Goal: Transaction & Acquisition: Subscribe to service/newsletter

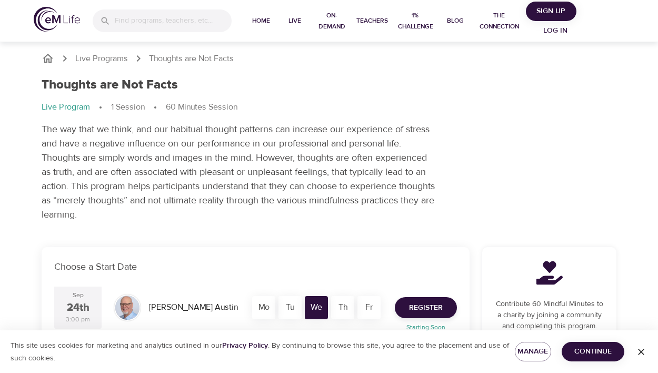
click at [277, 198] on p "The way that we think, and our habitual thought patterns can increase our exper…" at bounding box center [239, 171] width 395 height 99
click at [538, 9] on span "Sign Up" at bounding box center [551, 11] width 42 height 13
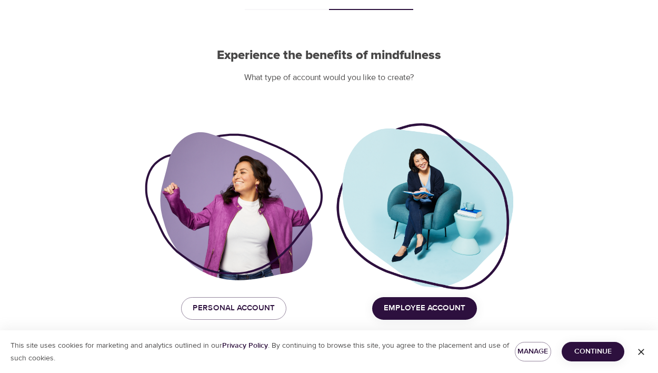
scroll to position [70, 0]
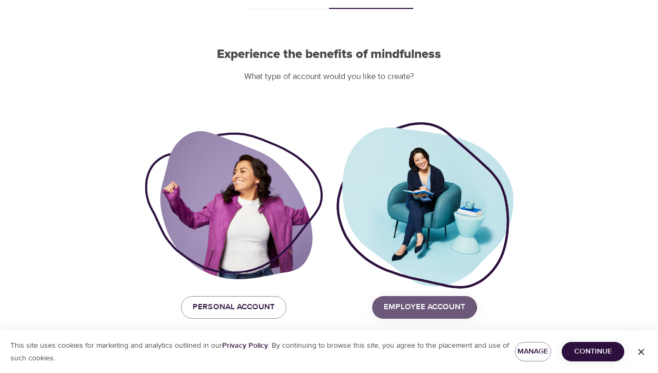
click at [400, 304] on span "Employee Account" at bounding box center [425, 307] width 82 height 14
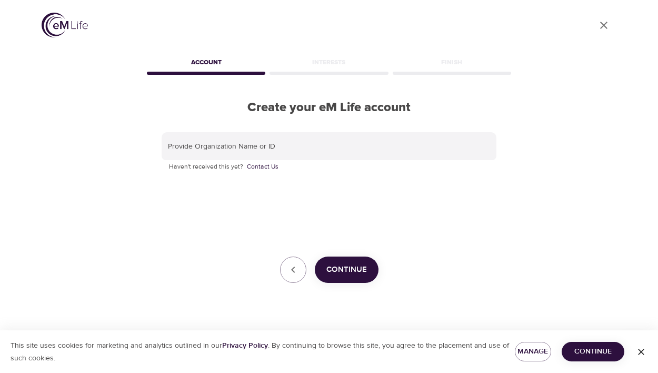
scroll to position [0, 0]
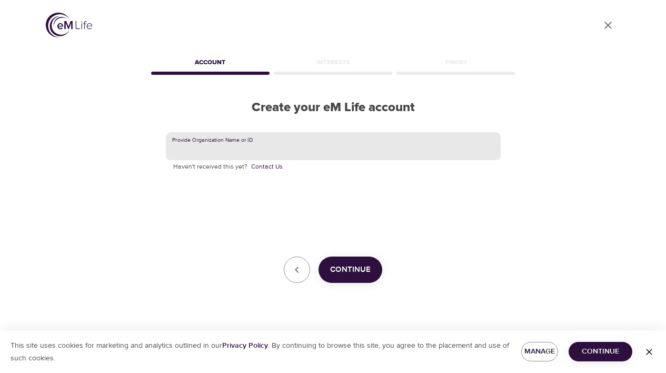
click at [240, 146] on input "text" at bounding box center [333, 146] width 335 height 28
click at [351, 274] on span "Continue" at bounding box center [350, 270] width 41 height 14
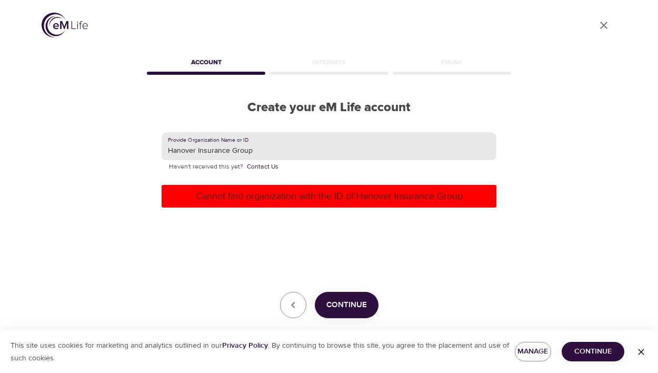
click at [240, 158] on input "Hanover Insurance Group" at bounding box center [329, 146] width 335 height 28
drag, startPoint x: 257, startPoint y: 154, endPoint x: 228, endPoint y: 149, distance: 28.8
click at [228, 149] on input "Hanover Insurance Group" at bounding box center [329, 146] width 335 height 28
click at [331, 309] on span "Continue" at bounding box center [346, 305] width 41 height 14
drag, startPoint x: 233, startPoint y: 152, endPoint x: 196, endPoint y: 148, distance: 37.0
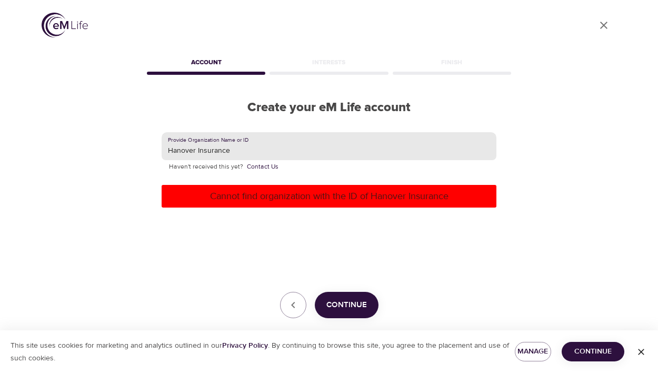
click at [196, 148] on input "Hanover Insurance" at bounding box center [329, 146] width 335 height 28
type input "Hanover"
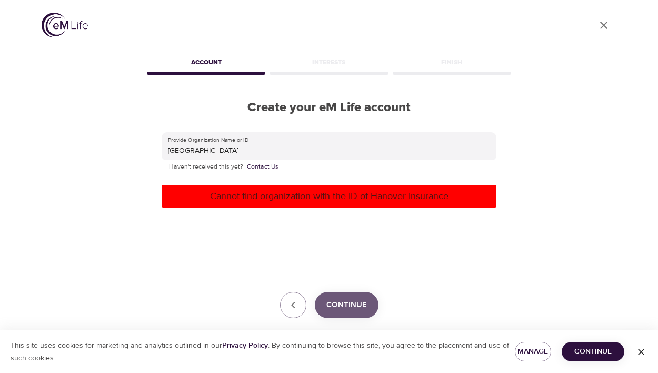
click at [356, 311] on span "Continue" at bounding box center [346, 305] width 41 height 14
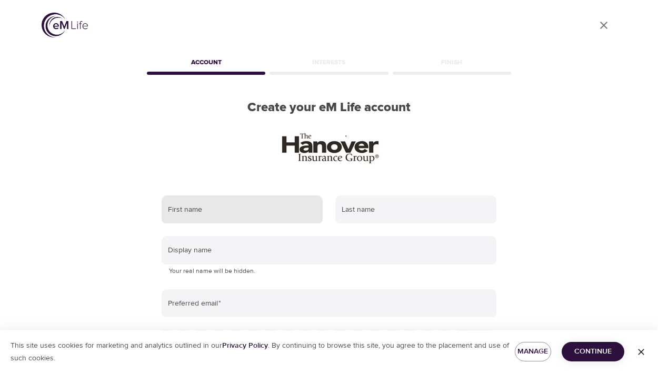
drag, startPoint x: 195, startPoint y: 216, endPoint x: 223, endPoint y: 206, distance: 29.4
click at [195, 216] on input "text" at bounding box center [242, 209] width 161 height 28
type input "Rebecca"
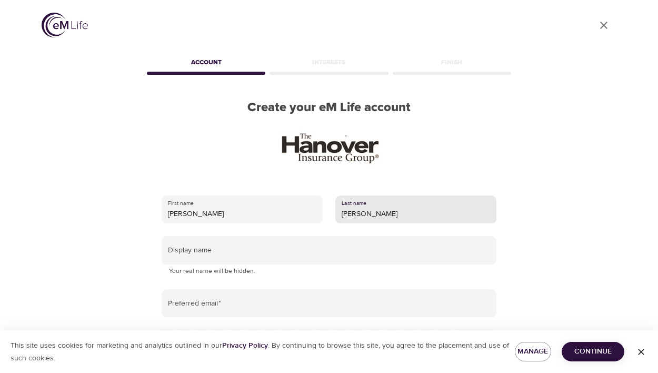
type input "Rusk"
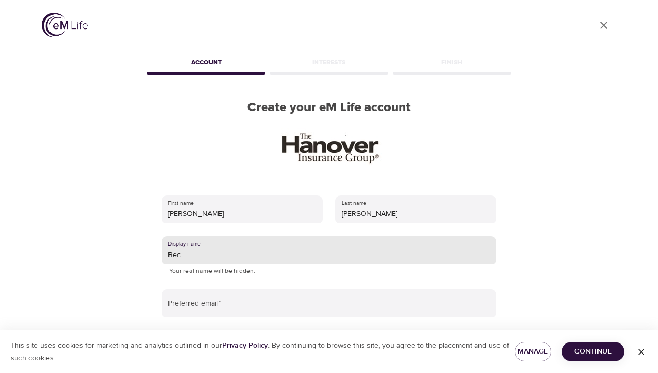
type input "Bec"
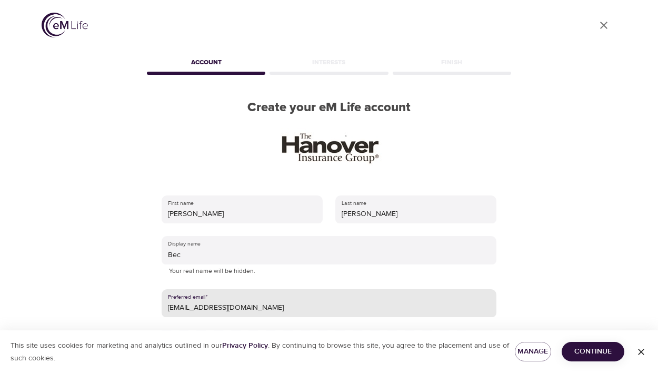
type input "rebecca_rusk_91@yahoo.com"
click at [591, 352] on span "Continue" at bounding box center [593, 351] width 46 height 13
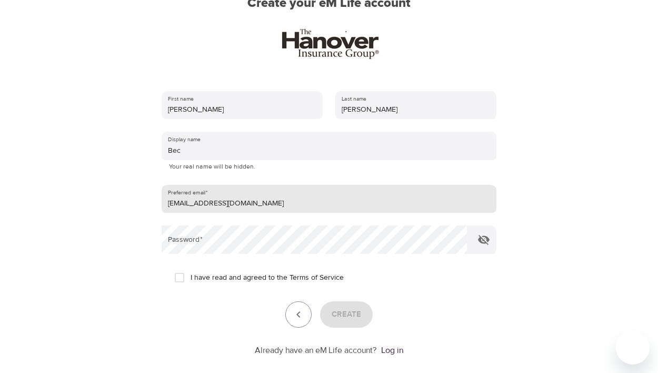
scroll to position [105, 0]
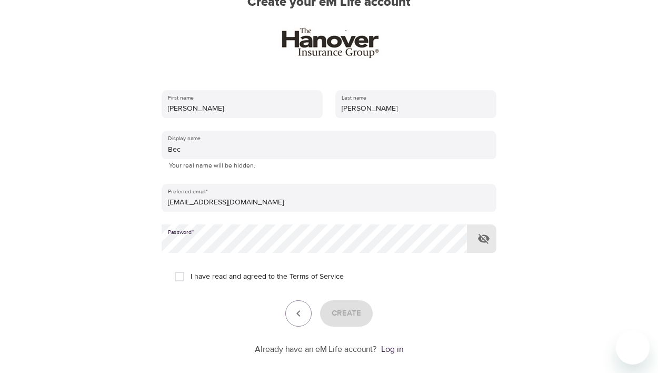
click at [181, 276] on input "I have read and agreed to the Terms of Service" at bounding box center [179, 276] width 22 height 22
checkbox input "true"
click at [338, 318] on span "Create" at bounding box center [345, 313] width 29 height 14
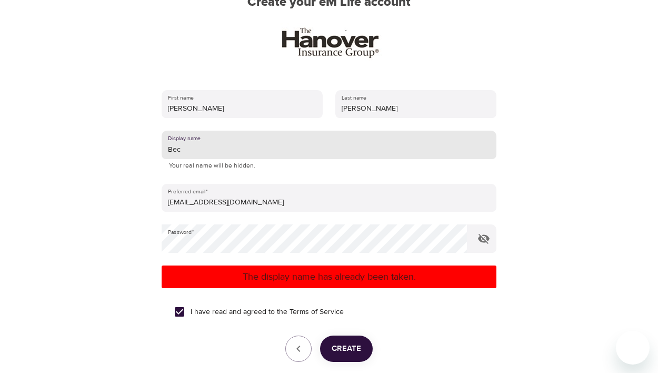
click at [187, 155] on input "Bec" at bounding box center [329, 144] width 335 height 28
type input "Bec1991"
click at [347, 356] on button "Create" at bounding box center [346, 348] width 53 height 26
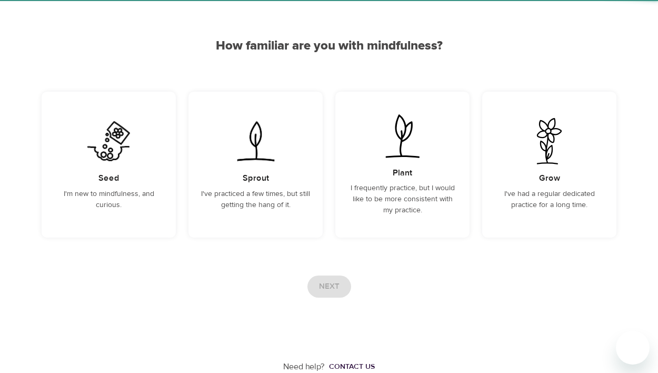
scroll to position [74, 0]
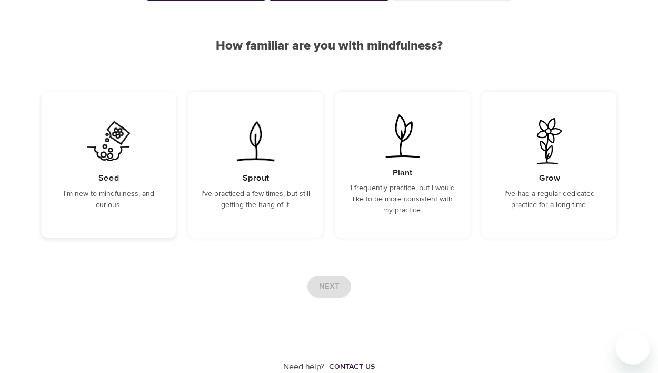
click at [114, 168] on div "Seed I'm new to mindfulness, and curious." at bounding box center [109, 165] width 134 height 146
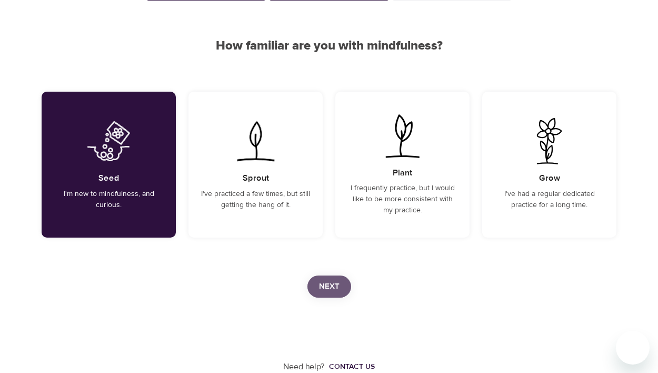
click at [345, 287] on button "Next" at bounding box center [329, 286] width 44 height 22
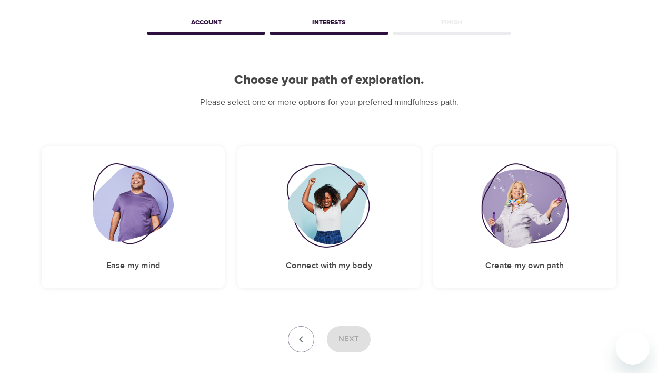
scroll to position [22, 0]
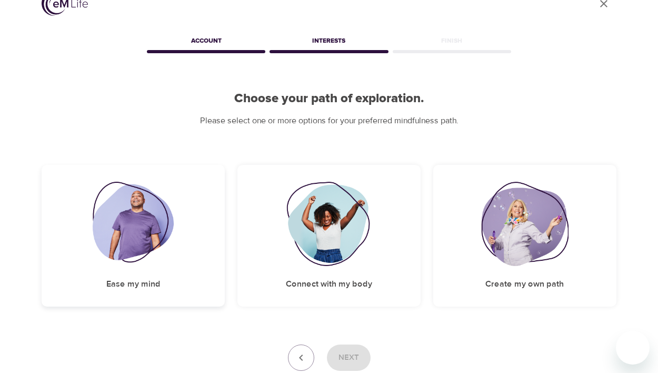
click at [122, 229] on img at bounding box center [134, 224] width 82 height 84
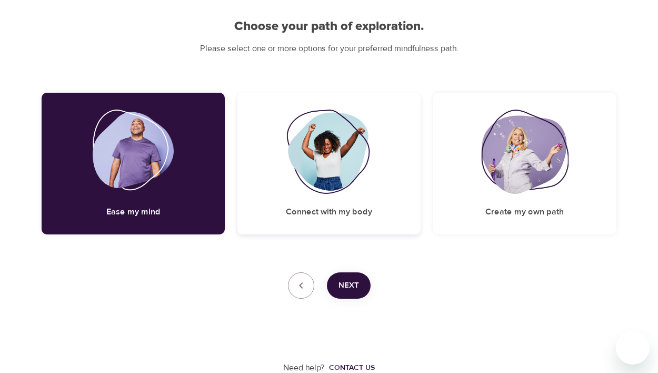
scroll to position [95, 0]
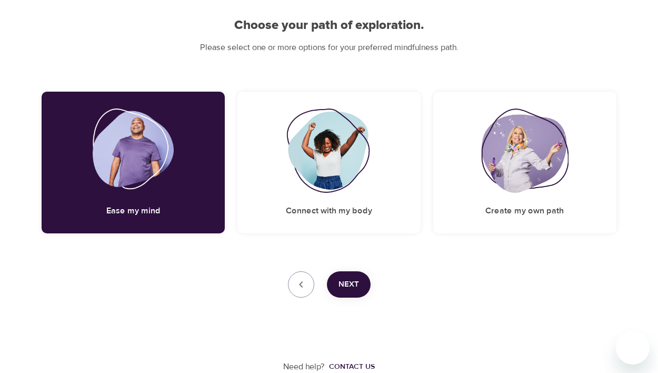
click at [350, 297] on div "Need help? Contact us" at bounding box center [329, 334] width 575 height 75
click at [346, 287] on span "Next" at bounding box center [348, 284] width 21 height 14
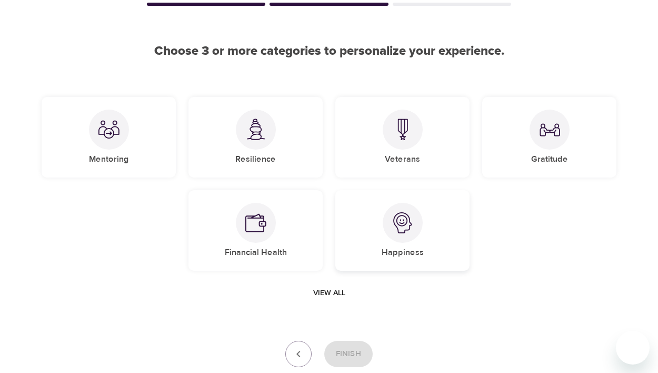
scroll to position [0, 0]
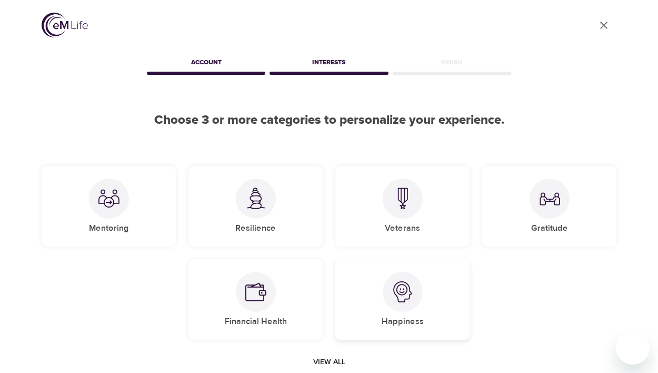
click at [393, 298] on img at bounding box center [402, 291] width 21 height 21
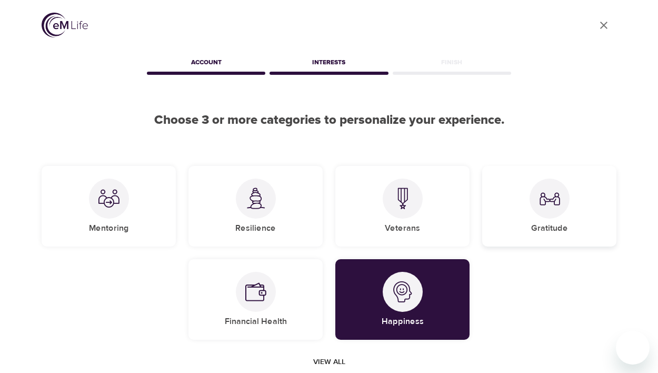
click at [553, 218] on div "Gratitude" at bounding box center [549, 206] width 134 height 80
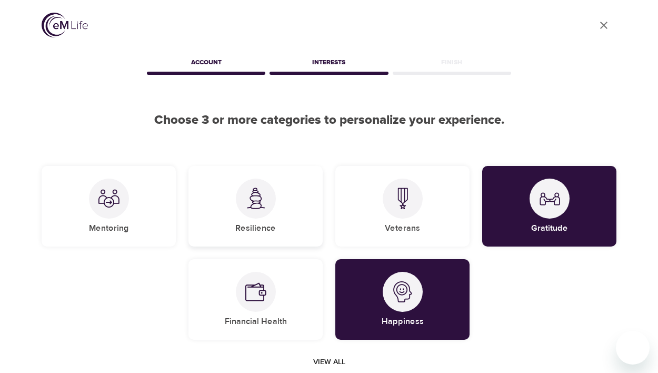
click at [295, 223] on div "Resilience" at bounding box center [255, 206] width 134 height 80
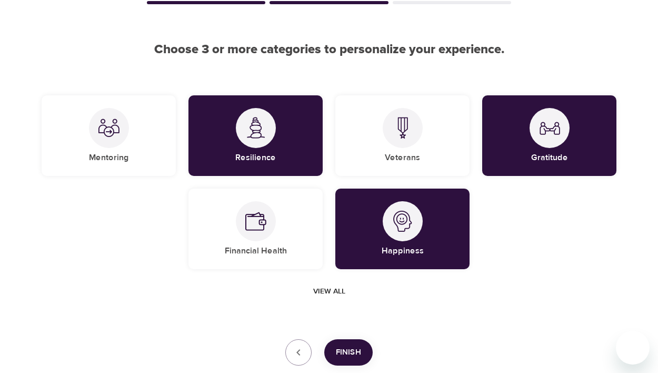
scroll to position [138, 0]
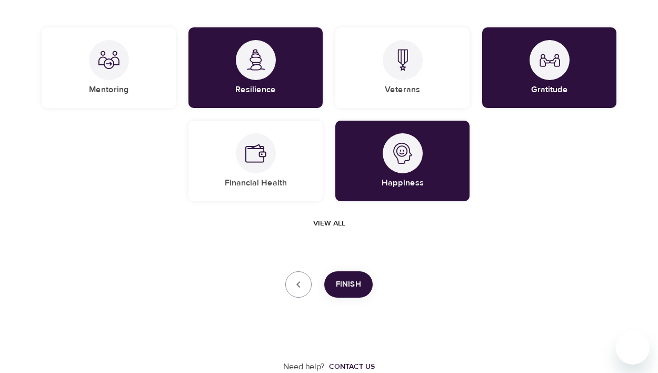
click at [346, 224] on button "View all" at bounding box center [329, 223] width 41 height 19
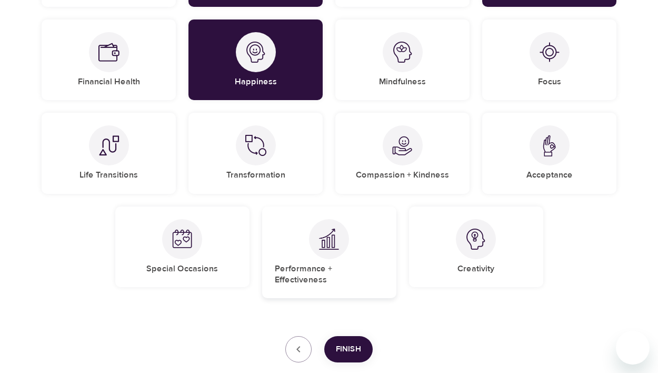
scroll to position [244, 0]
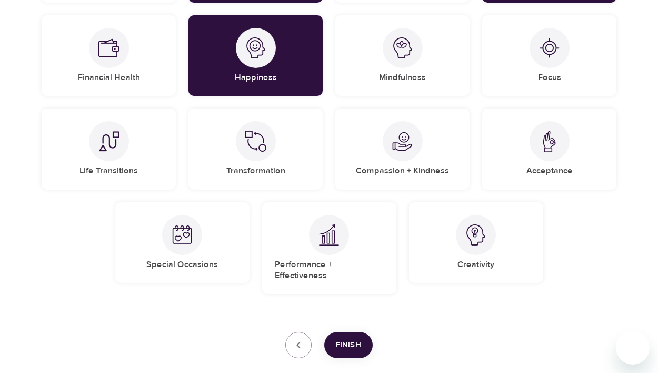
click at [343, 338] on span "Finish" at bounding box center [348, 345] width 25 height 14
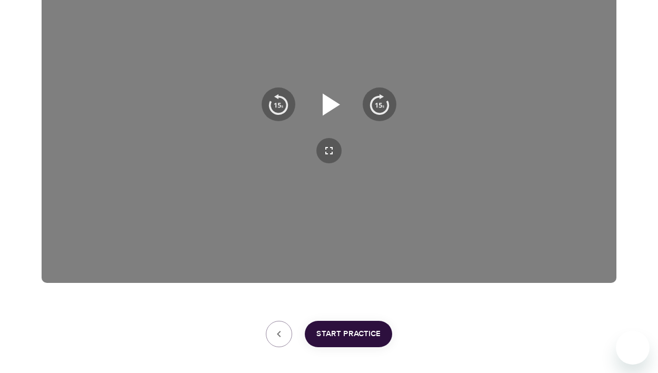
click at [324, 108] on icon "button" at bounding box center [331, 104] width 17 height 22
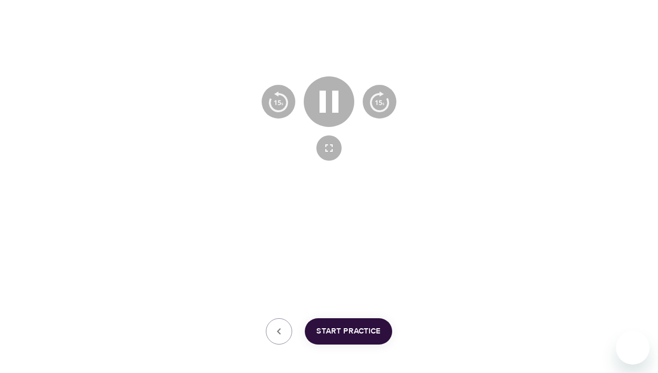
scroll to position [276, 0]
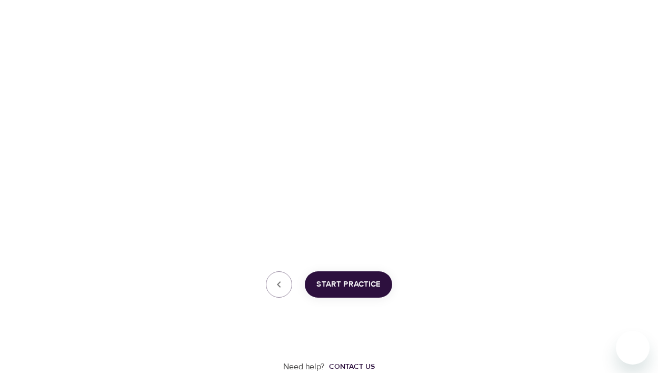
click at [342, 293] on button "Start Practice" at bounding box center [348, 284] width 87 height 26
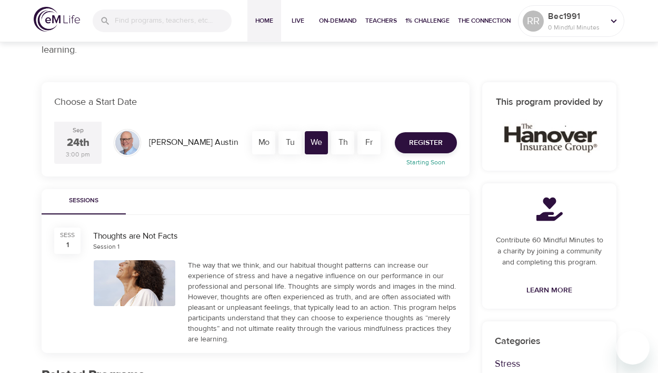
click at [271, 23] on span "Home" at bounding box center [263, 20] width 25 height 11
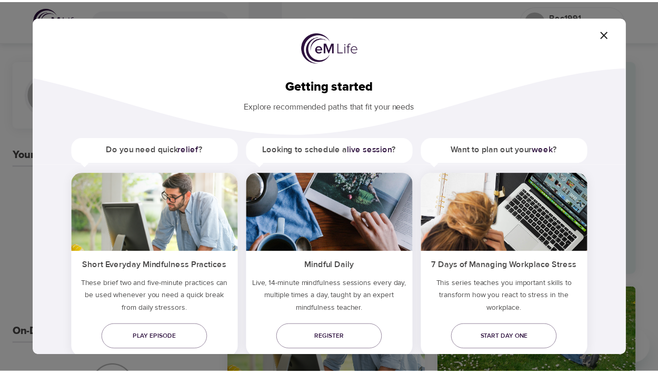
scroll to position [30, 0]
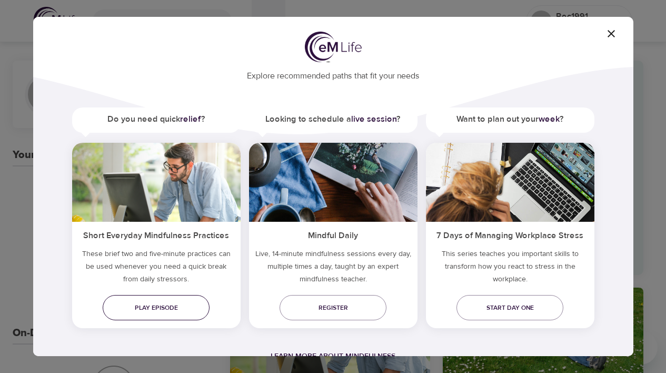
click at [188, 306] on span "Play episode" at bounding box center [156, 307] width 90 height 11
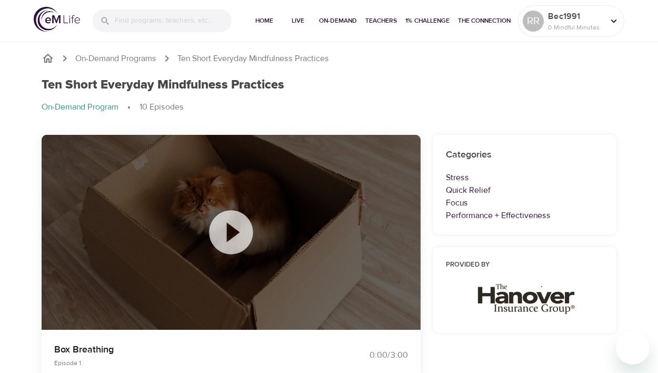
click at [230, 247] on icon at bounding box center [231, 232] width 44 height 44
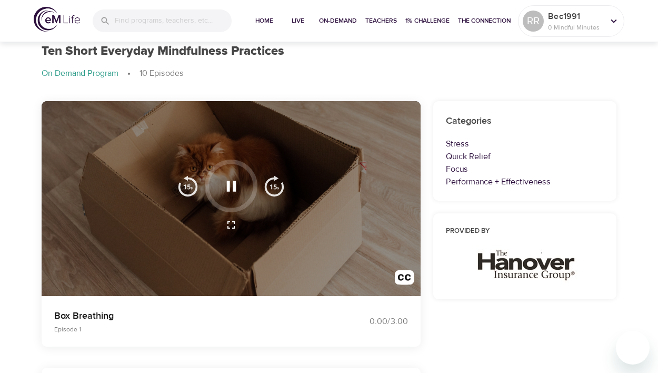
scroll to position [53, 0]
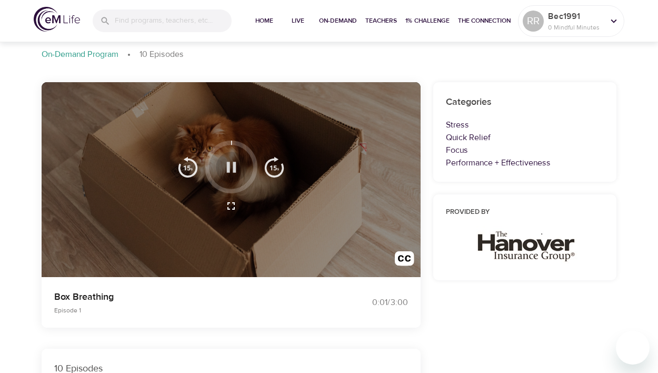
click at [229, 163] on icon "button" at bounding box center [230, 167] width 9 height 11
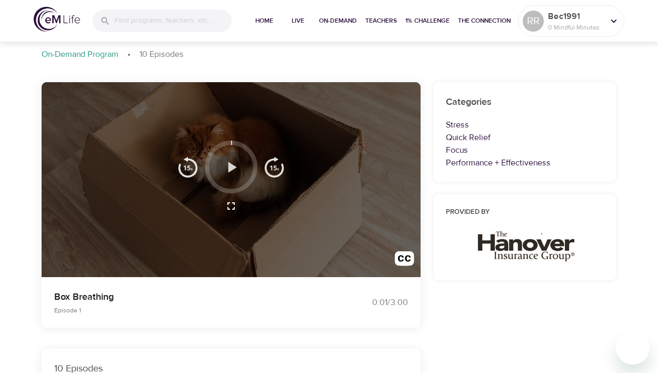
click at [229, 163] on icon "button" at bounding box center [232, 167] width 8 height 11
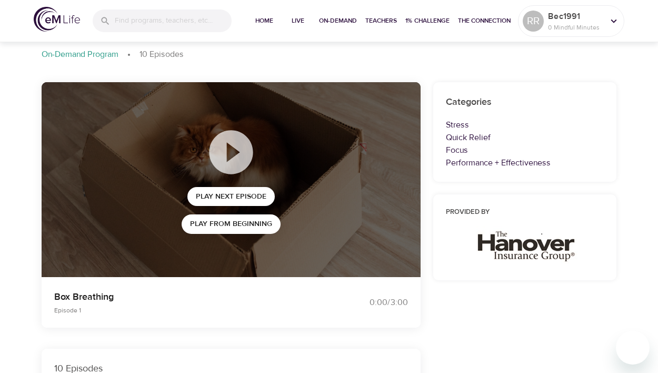
click at [195, 307] on p "Episode 1" at bounding box center [185, 309] width 262 height 9
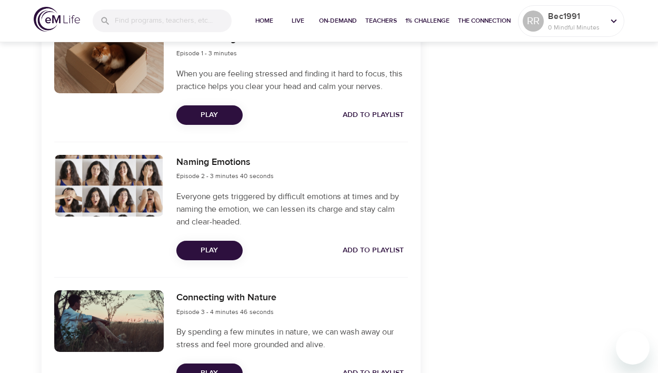
scroll to position [526, 0]
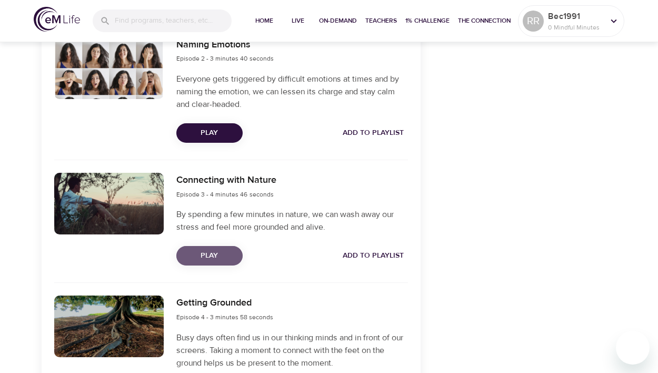
click at [189, 254] on span "Play" at bounding box center [209, 255] width 49 height 13
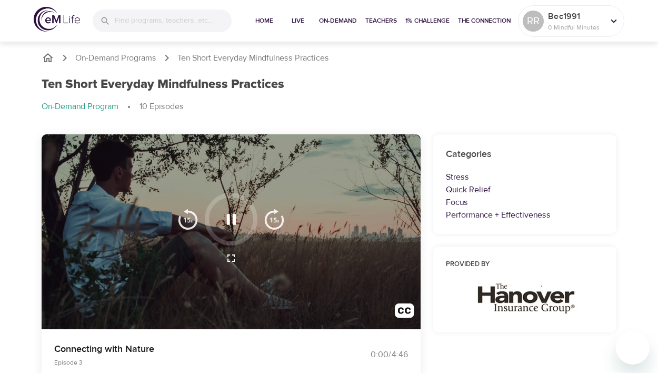
scroll to position [0, 0]
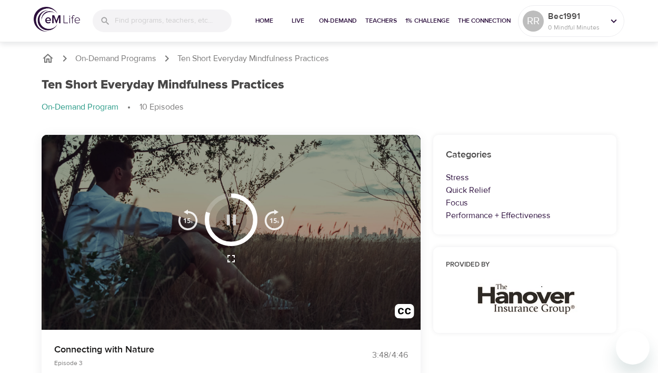
click at [223, 227] on icon "button" at bounding box center [231, 219] width 18 height 18
